Goal: Task Accomplishment & Management: Manage account settings

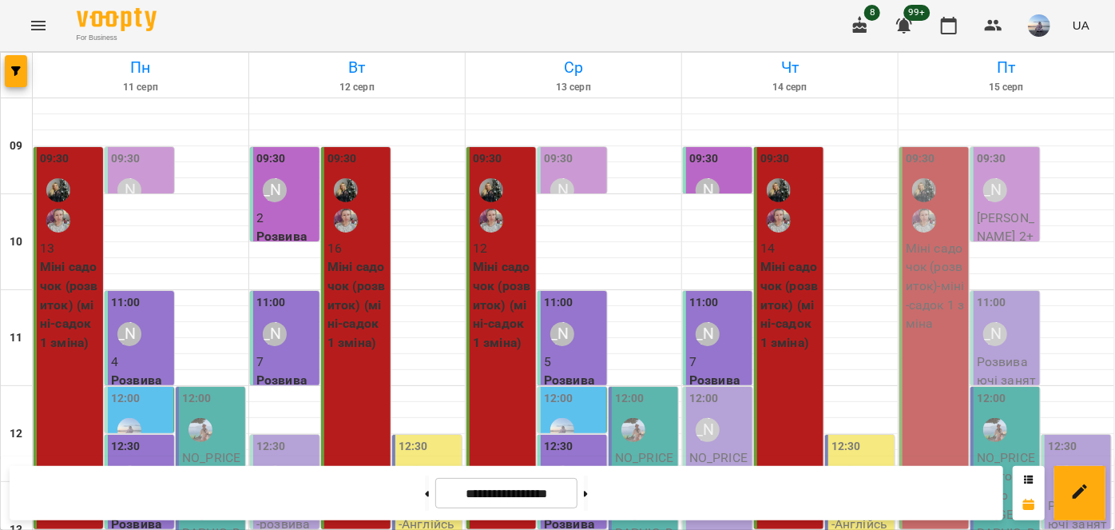
scroll to position [145, 0]
click at [729, 448] on p "NO_PRICE - розвиваючі 3-4 салтівка" at bounding box center [719, 485] width 60 height 75
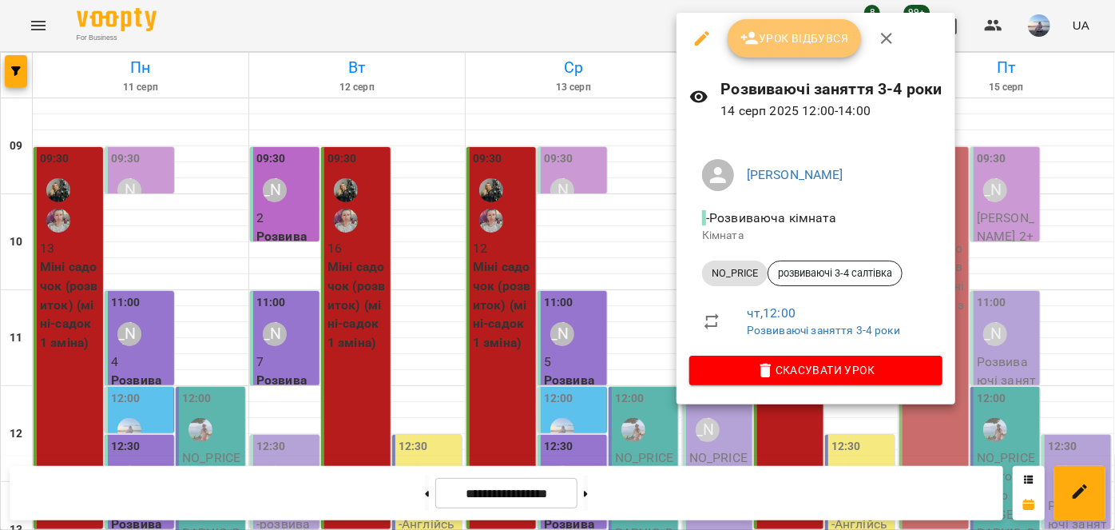
click at [749, 52] on button "Урок відбувся" at bounding box center [795, 38] width 134 height 38
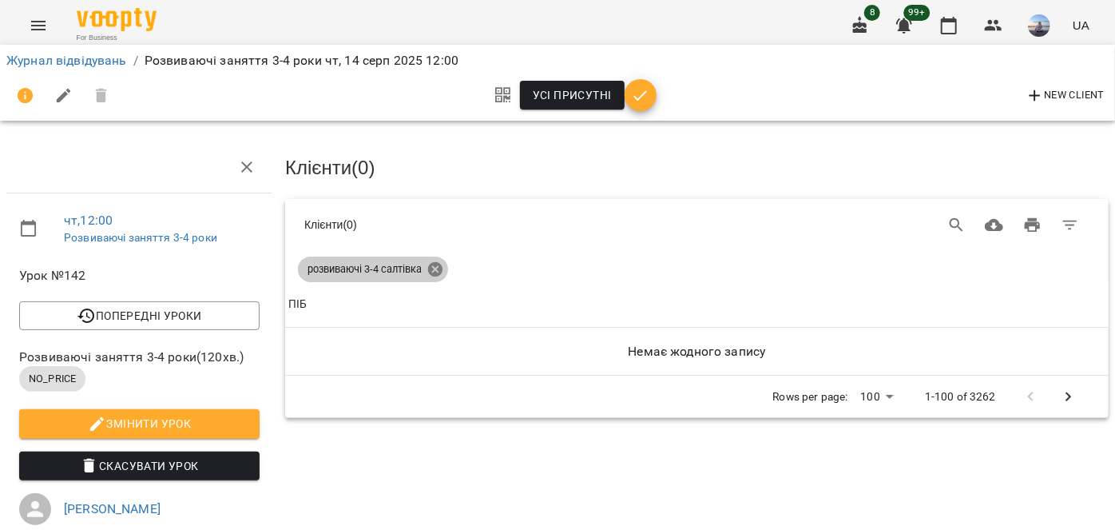
click at [429, 260] on icon at bounding box center [436, 269] width 18 height 18
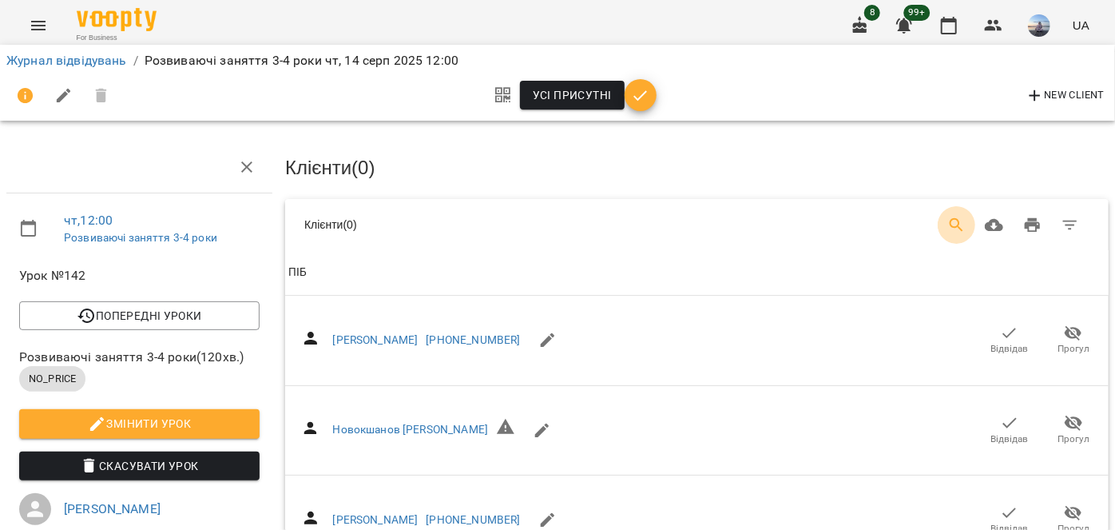
click at [950, 223] on icon "Search" at bounding box center [957, 225] width 14 height 14
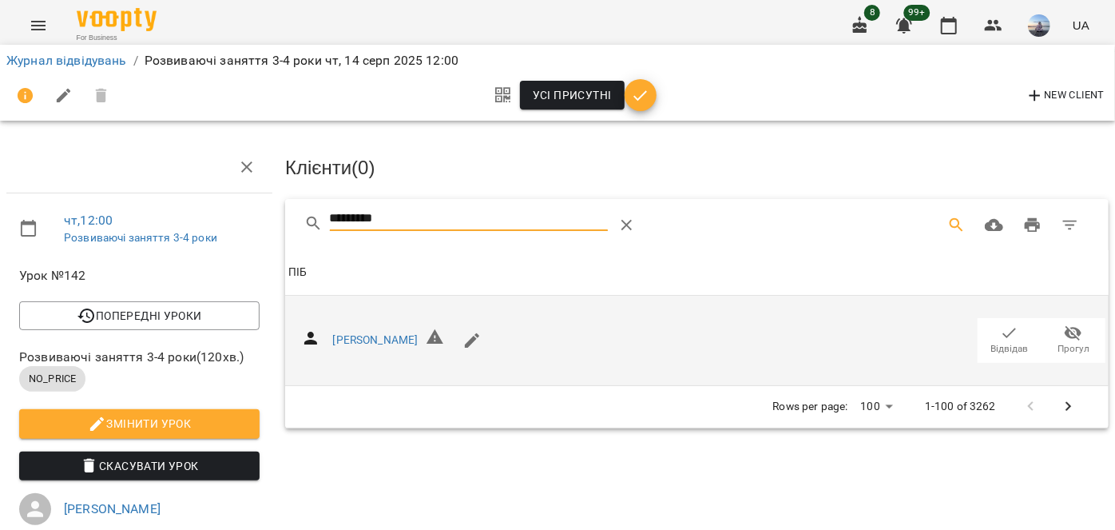
type input "*********"
click at [1003, 348] on span "Відвідав" at bounding box center [1010, 349] width 38 height 14
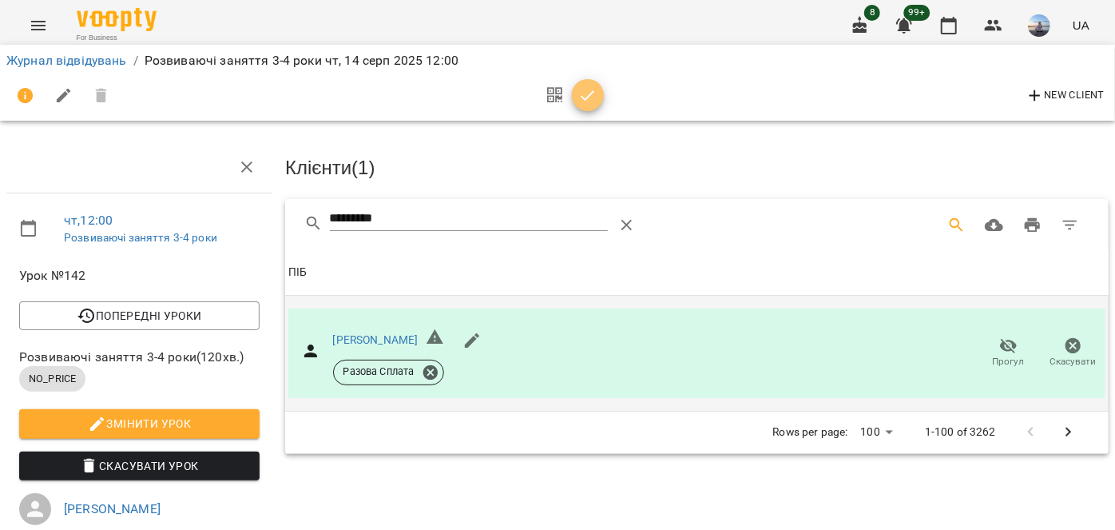
click at [581, 94] on icon "button" at bounding box center [587, 95] width 19 height 19
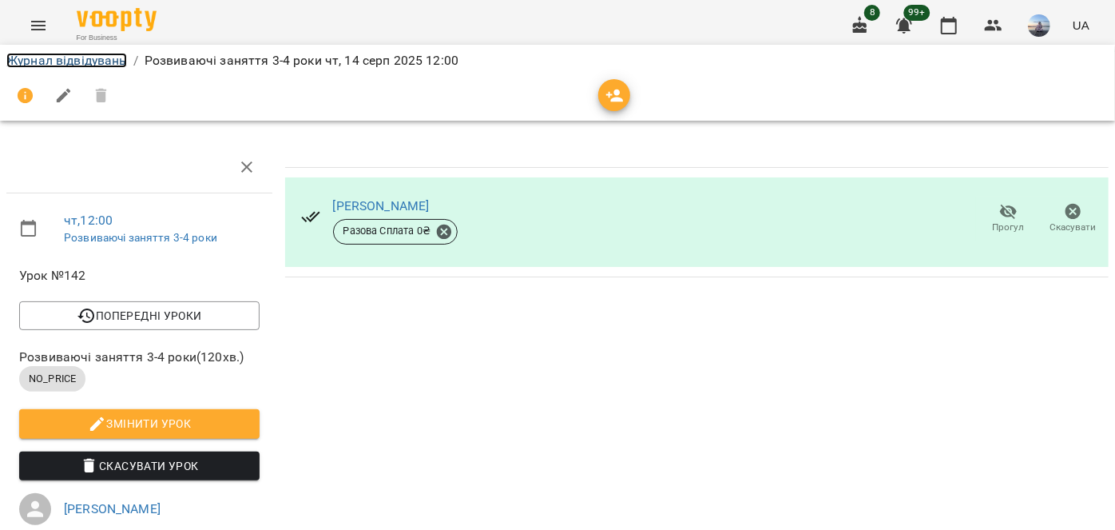
click at [35, 67] on link "Журнал відвідувань" at bounding box center [66, 60] width 121 height 15
